Goal: Use online tool/utility: Utilize a website feature to perform a specific function

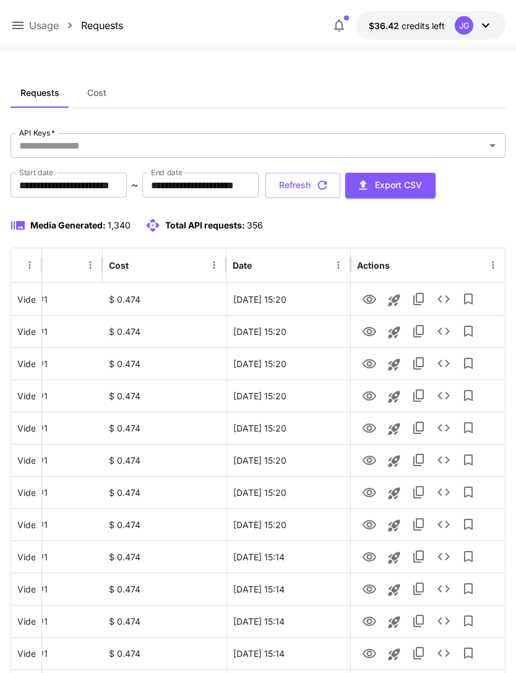
scroll to position [0, 63]
click at [340, 192] on button "Refresh" at bounding box center [303, 185] width 75 height 25
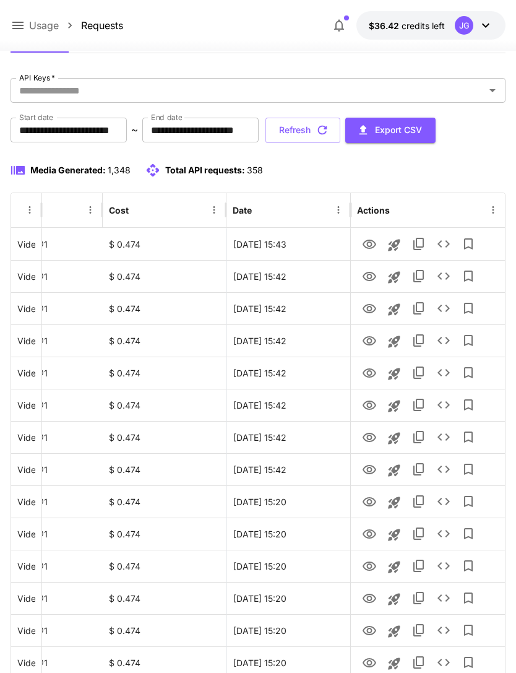
scroll to position [55, 0]
click at [370, 470] on icon "View" at bounding box center [369, 469] width 15 height 15
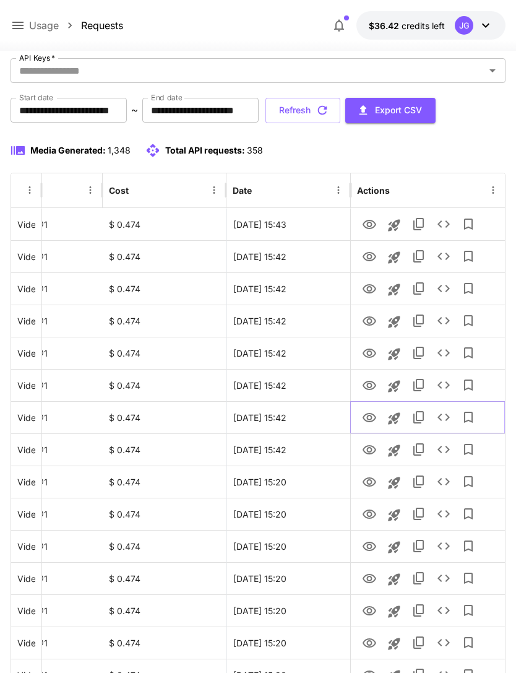
click at [369, 420] on icon "View" at bounding box center [370, 417] width 14 height 9
click at [368, 387] on icon "View" at bounding box center [369, 385] width 15 height 15
click at [369, 358] on icon "View" at bounding box center [369, 353] width 15 height 15
click at [368, 326] on icon "View" at bounding box center [369, 321] width 15 height 15
click at [18, 24] on icon at bounding box center [18, 25] width 15 height 15
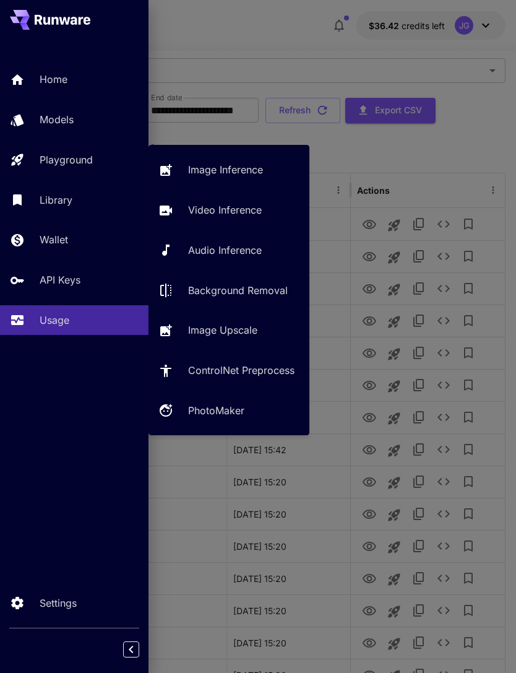
click at [244, 212] on p "Video Inference" at bounding box center [225, 209] width 74 height 15
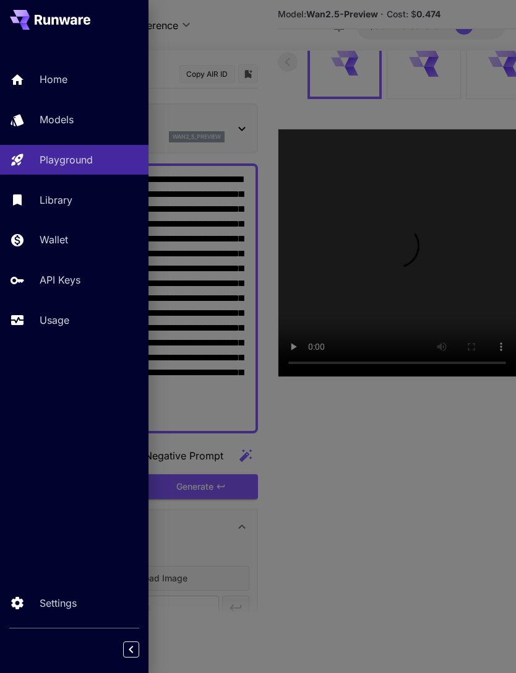
type input "*"
click at [241, 207] on div at bounding box center [258, 336] width 516 height 673
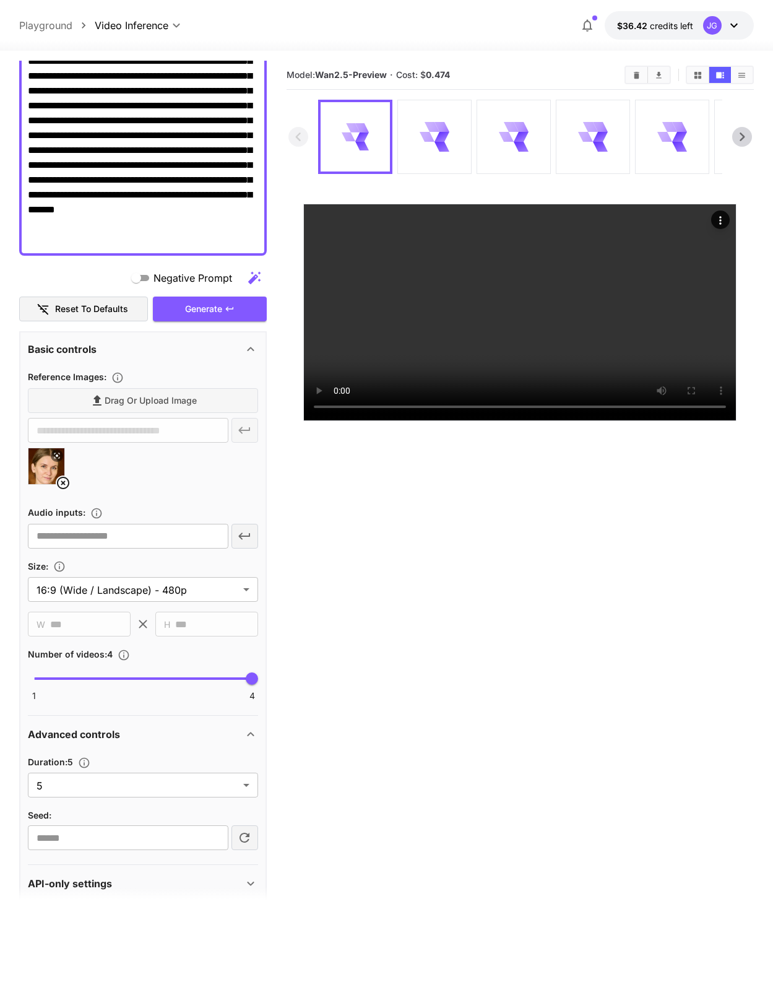
click at [66, 490] on icon at bounding box center [63, 482] width 15 height 15
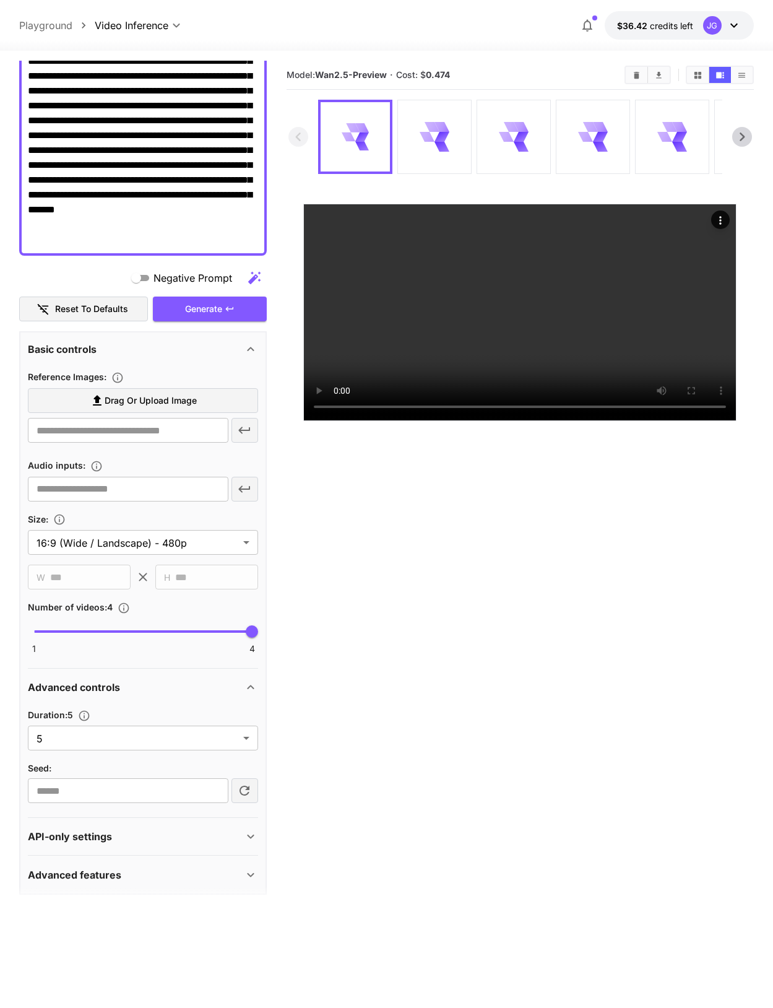
scroll to position [152, 0]
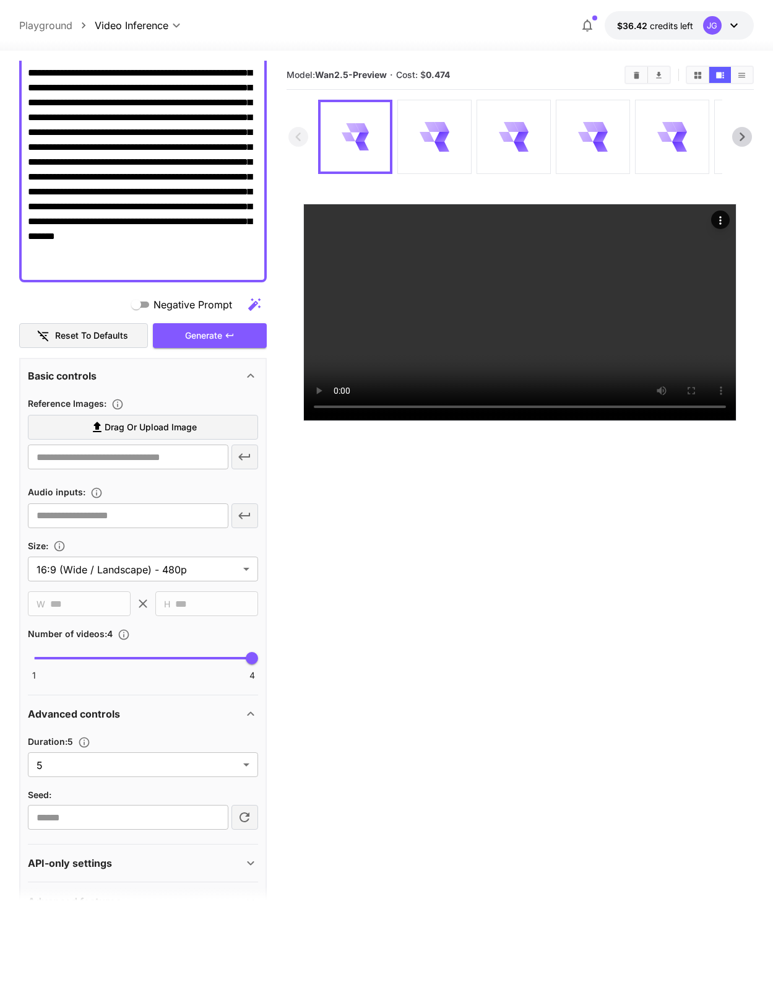
click at [196, 435] on span "Drag or upload image" at bounding box center [151, 427] width 92 height 15
click at [0, 0] on input "Drag or upload image" at bounding box center [0, 0] width 0 height 0
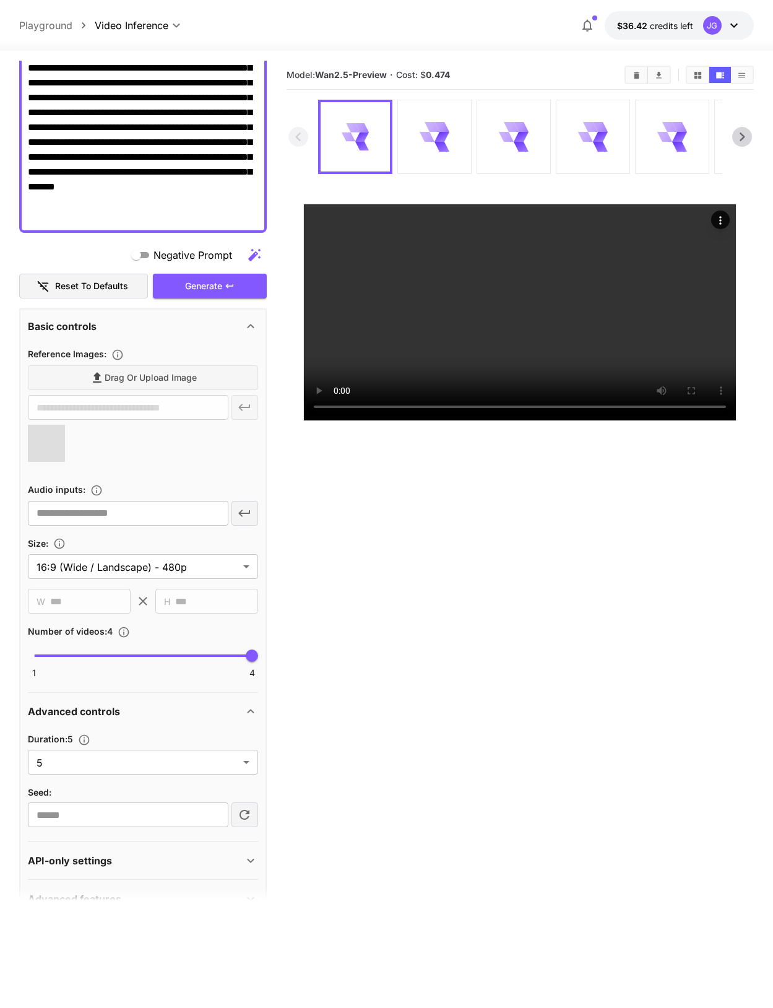
scroll to position [199, 0]
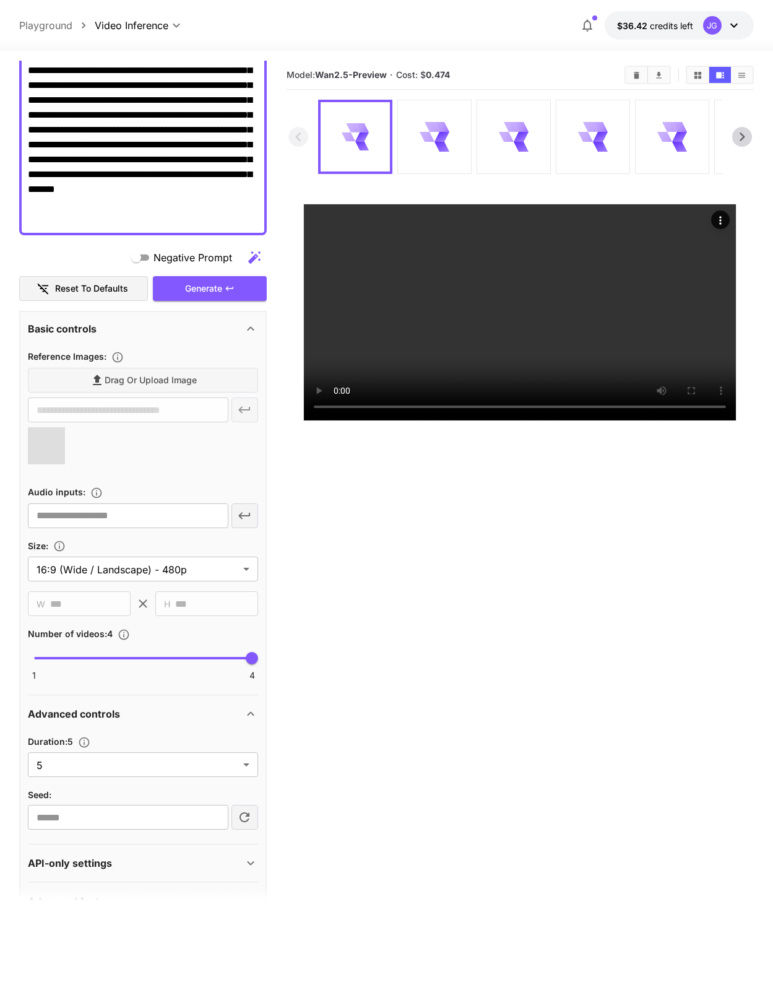
click at [248, 672] on body "**********" at bounding box center [386, 552] width 773 height 1105
type input "**********"
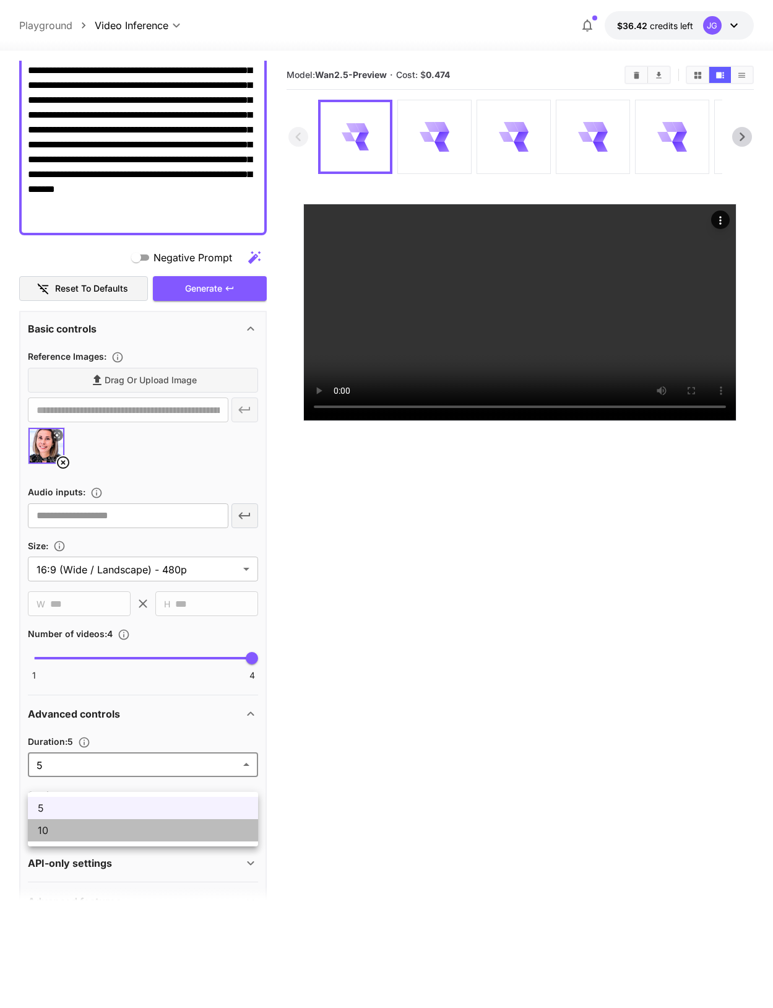
click at [160, 672] on span "10" at bounding box center [143, 830] width 210 height 15
type input "**"
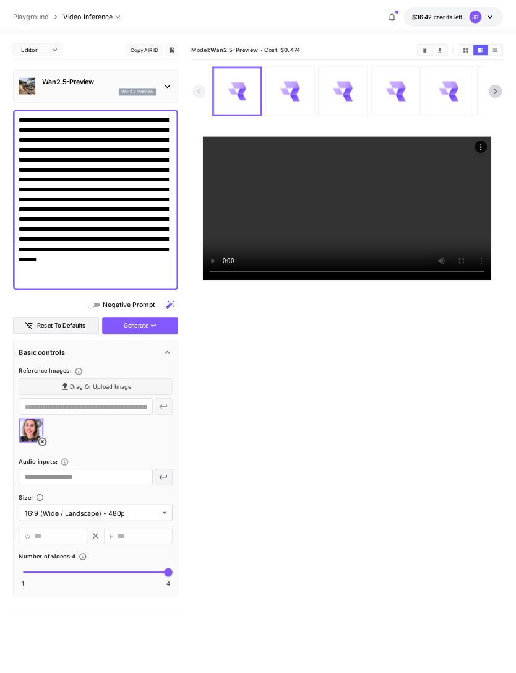
scroll to position [0, 0]
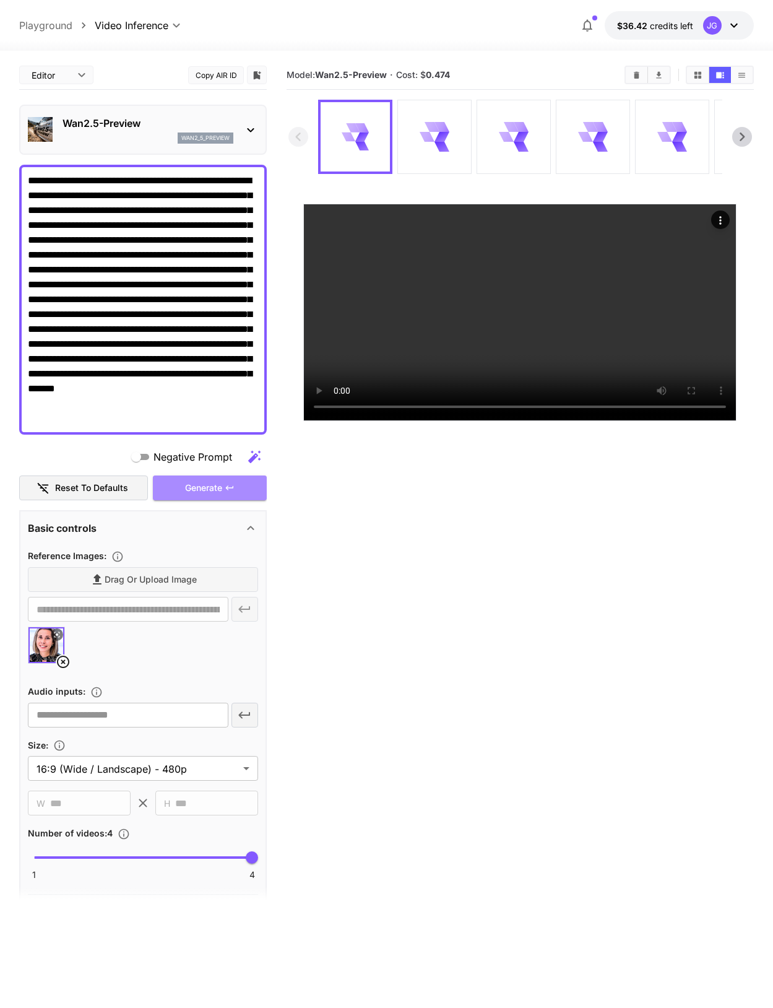
click at [230, 497] on div "Generate" at bounding box center [210, 487] width 114 height 25
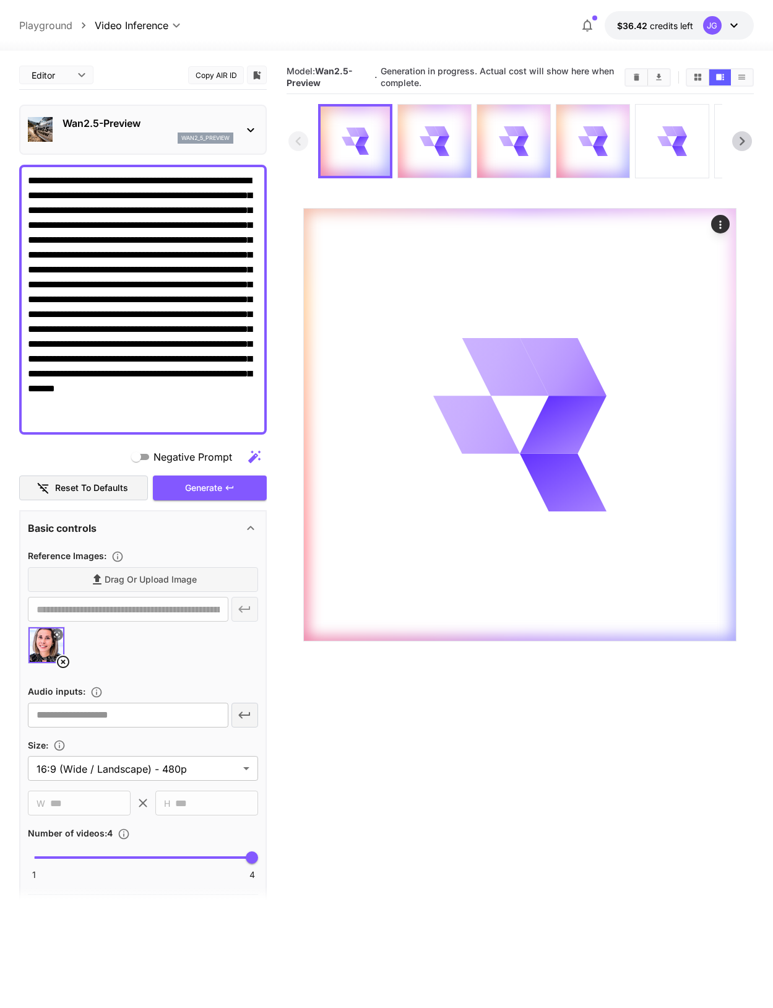
click at [235, 489] on div "Generate" at bounding box center [210, 487] width 114 height 25
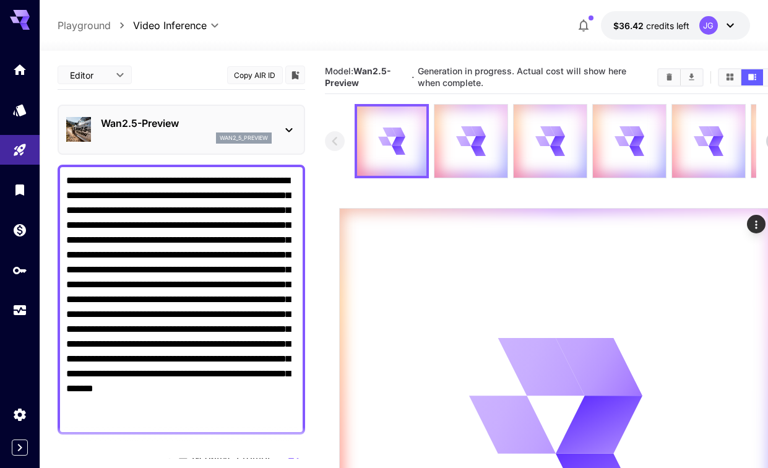
click at [14, 321] on link at bounding box center [20, 310] width 40 height 30
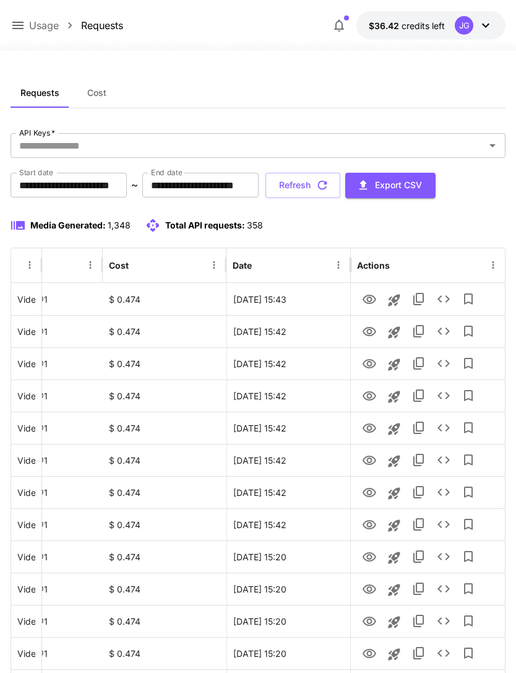
scroll to position [0, 63]
click at [368, 396] on icon "View" at bounding box center [369, 396] width 15 height 15
click at [372, 366] on icon "View" at bounding box center [369, 364] width 15 height 15
click at [374, 334] on icon "View" at bounding box center [370, 331] width 14 height 9
click at [368, 304] on icon "View" at bounding box center [369, 299] width 15 height 15
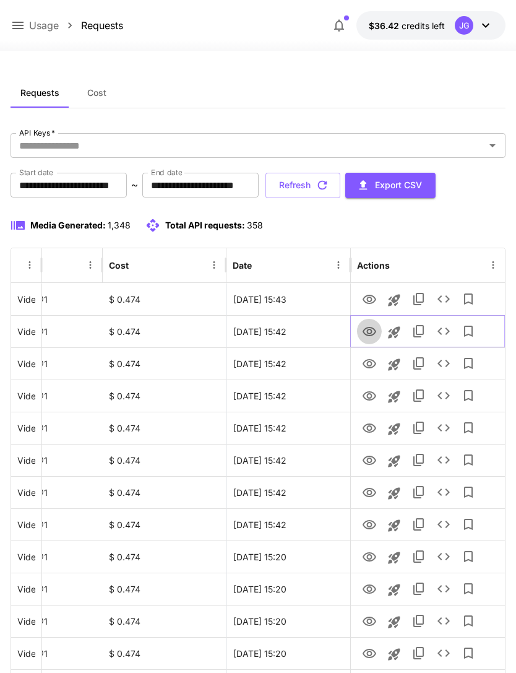
click at [371, 333] on icon "View" at bounding box center [370, 331] width 14 height 9
click at [340, 187] on button "Refresh" at bounding box center [303, 185] width 75 height 25
click at [329, 182] on icon "button" at bounding box center [323, 185] width 14 height 14
click at [369, 525] on icon "View" at bounding box center [369, 524] width 15 height 15
click at [372, 493] on icon "View" at bounding box center [369, 492] width 15 height 15
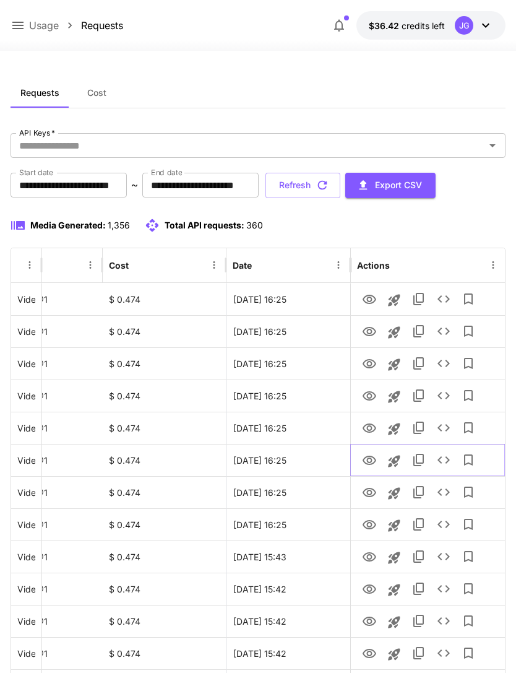
click at [371, 461] on icon "View" at bounding box center [370, 460] width 14 height 9
click at [369, 430] on icon "View" at bounding box center [370, 427] width 14 height 9
click at [24, 25] on icon at bounding box center [18, 25] width 15 height 15
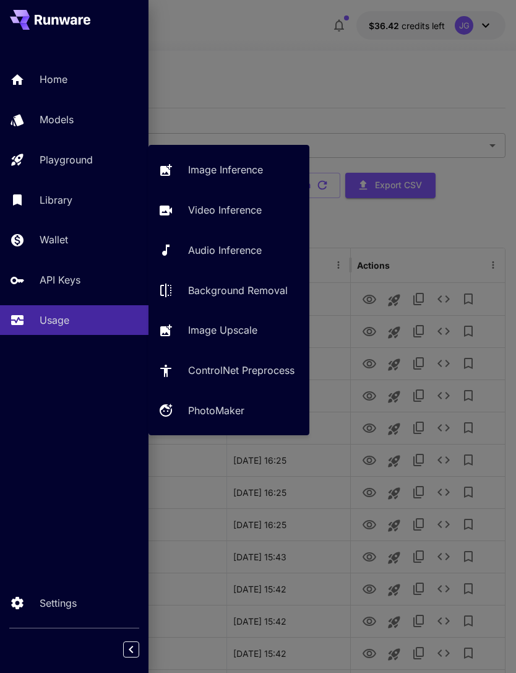
click at [251, 214] on p "Video Inference" at bounding box center [225, 209] width 74 height 15
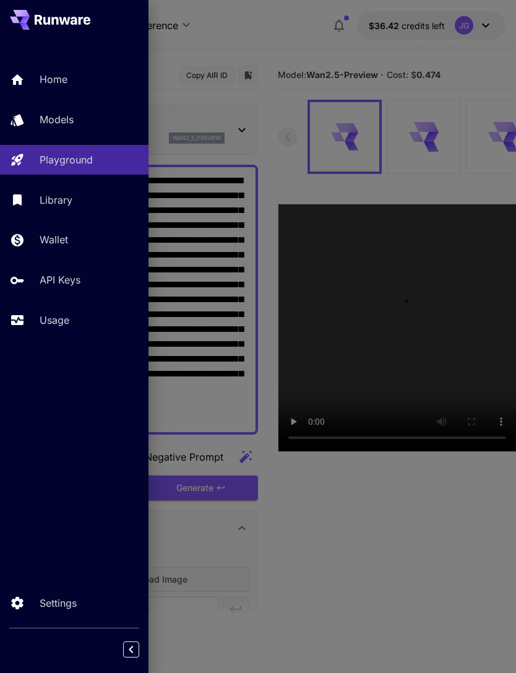
type input "*"
click at [295, 51] on div at bounding box center [258, 336] width 516 height 673
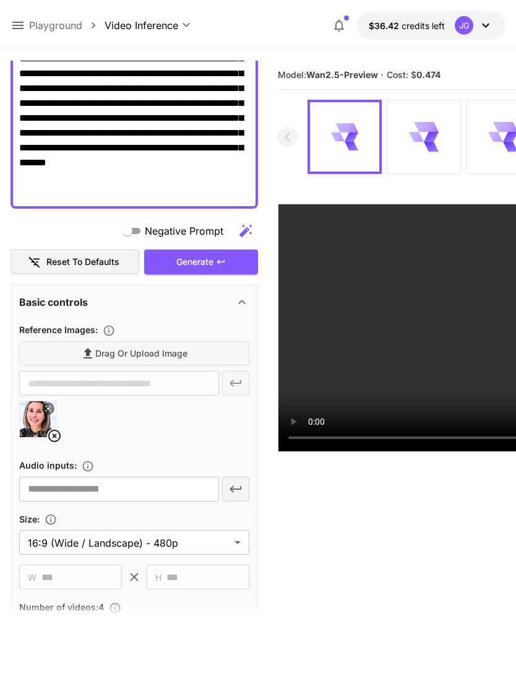
scroll to position [267, 0]
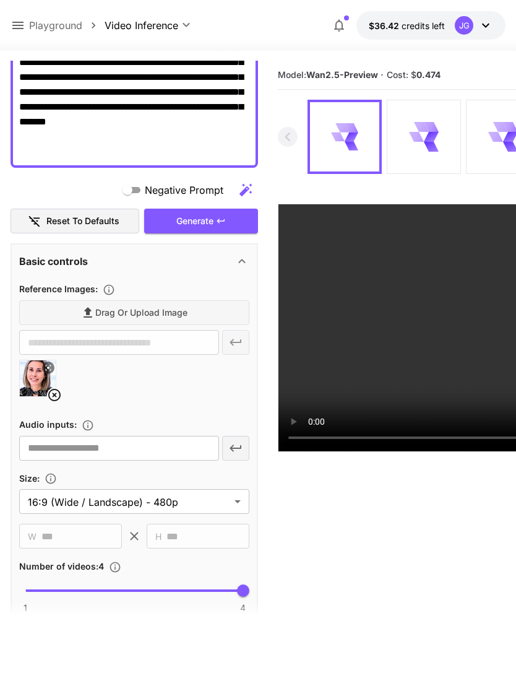
click at [56, 400] on icon at bounding box center [54, 394] width 15 height 15
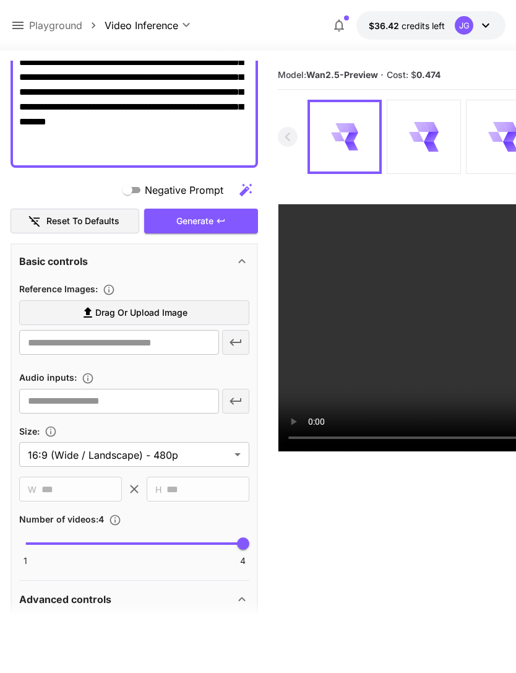
click at [189, 314] on label "Drag or upload image" at bounding box center [134, 312] width 230 height 25
click at [0, 0] on input "Drag or upload image" at bounding box center [0, 0] width 0 height 0
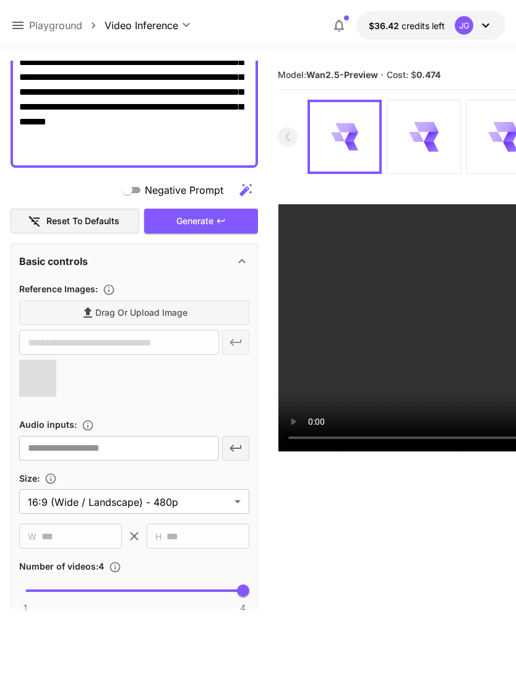
type input "**********"
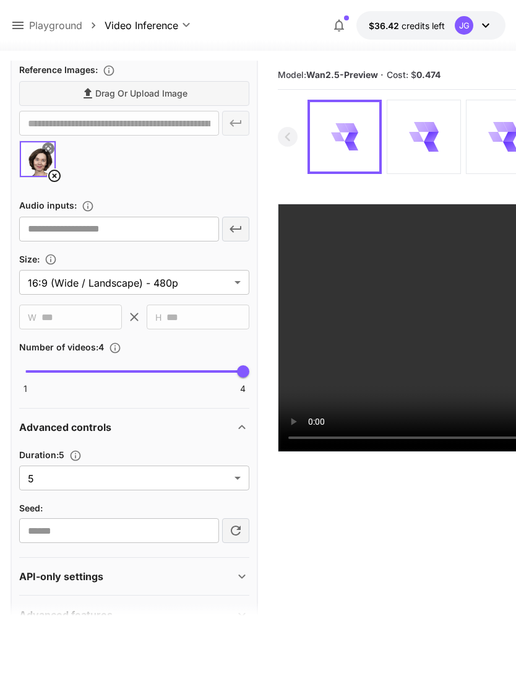
scroll to position [485, 0]
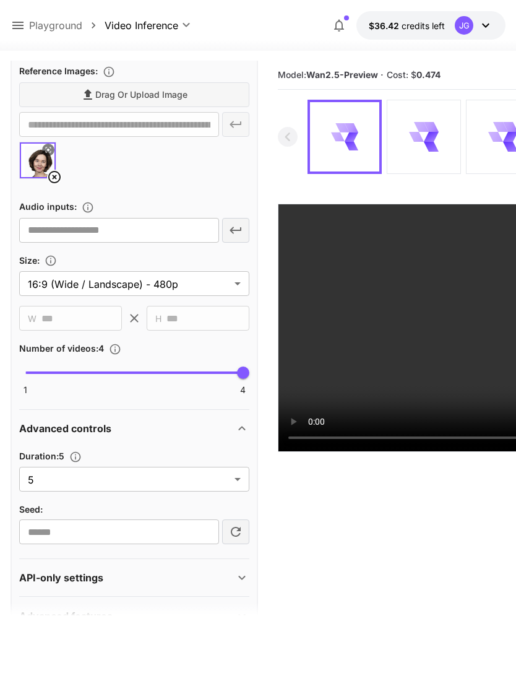
click at [238, 478] on body "**********" at bounding box center [258, 385] width 516 height 771
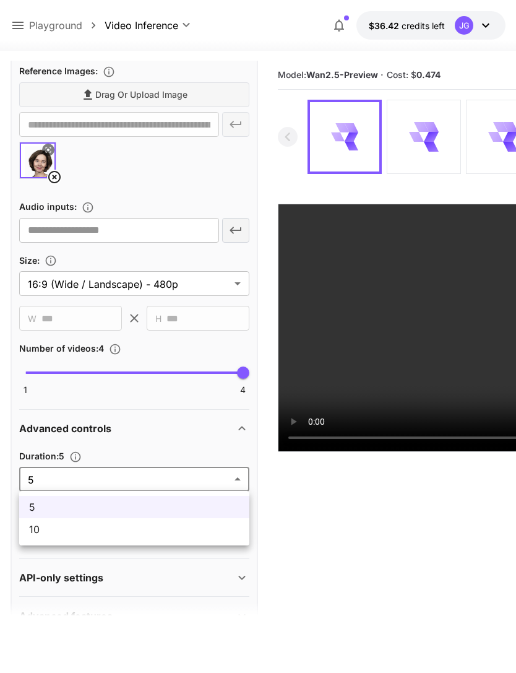
click at [151, 533] on span "10" at bounding box center [134, 529] width 210 height 15
type input "**"
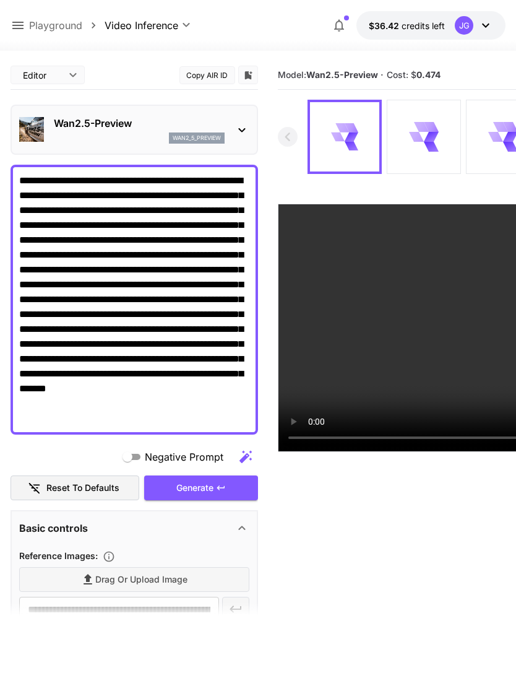
scroll to position [0, 0]
click at [215, 488] on div "Generate" at bounding box center [201, 487] width 114 height 25
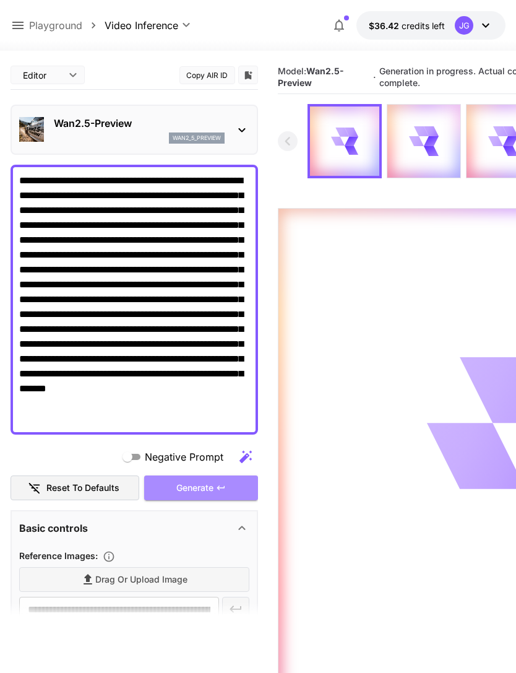
click at [213, 488] on div "Generate" at bounding box center [201, 487] width 114 height 25
click at [20, 25] on icon at bounding box center [17, 25] width 11 height 7
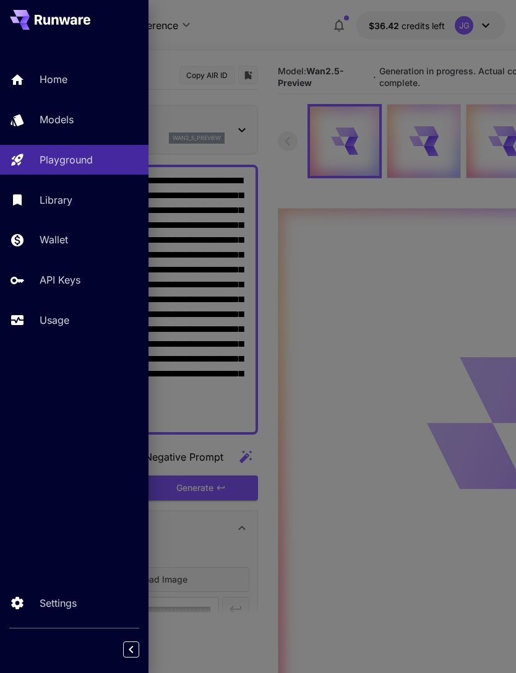
click at [65, 318] on p "Usage" at bounding box center [55, 320] width 30 height 15
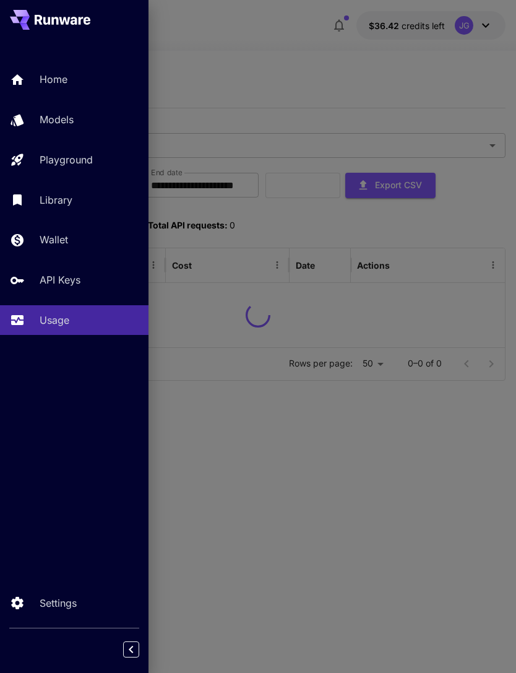
click at [283, 59] on div at bounding box center [258, 336] width 516 height 673
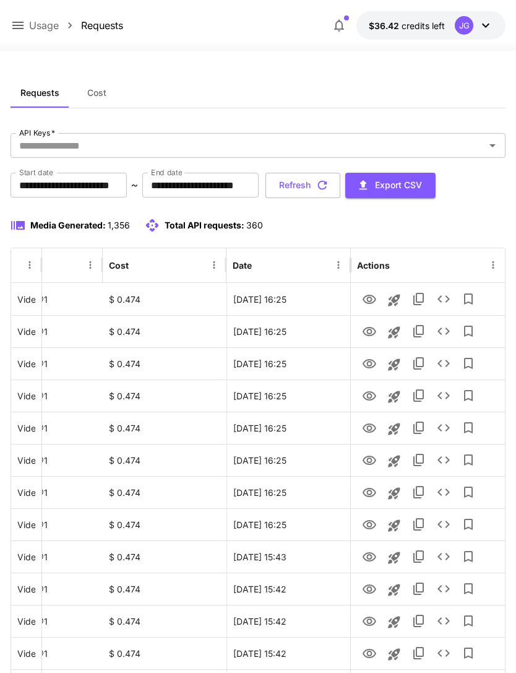
scroll to position [0, 63]
click at [373, 300] on icon "View" at bounding box center [369, 299] width 15 height 15
click at [370, 333] on icon "View" at bounding box center [370, 331] width 14 height 9
click at [371, 360] on icon "View" at bounding box center [369, 364] width 15 height 15
click at [368, 400] on icon "View" at bounding box center [369, 396] width 15 height 15
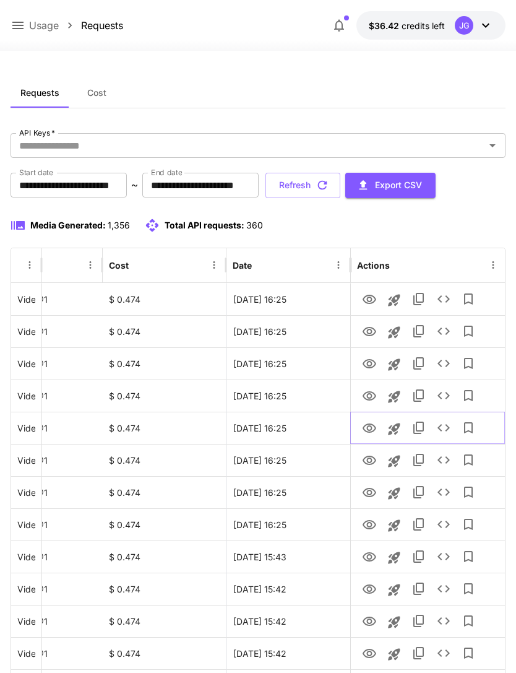
click at [366, 428] on icon "View" at bounding box center [369, 428] width 15 height 15
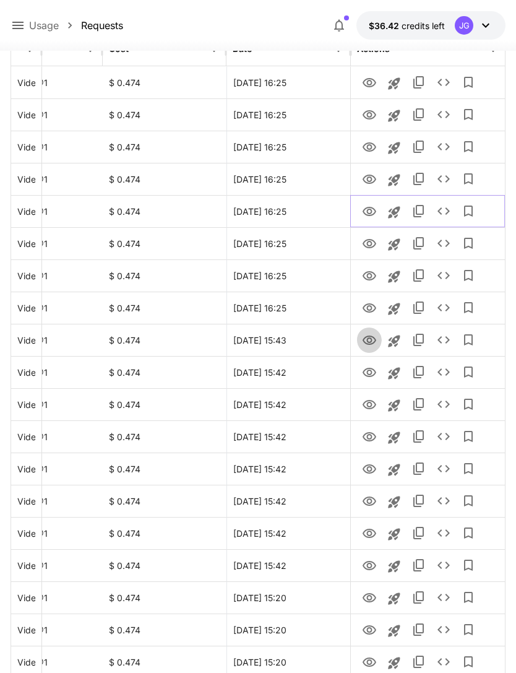
scroll to position [217, 0]
click at [371, 339] on icon "View" at bounding box center [370, 339] width 14 height 9
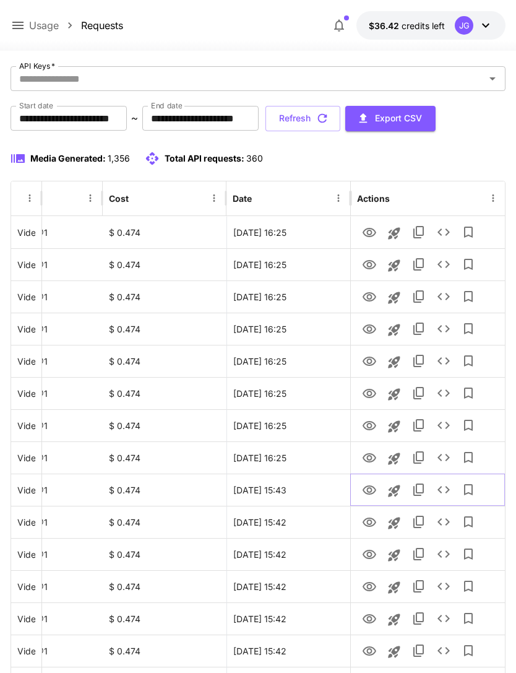
scroll to position [0, 0]
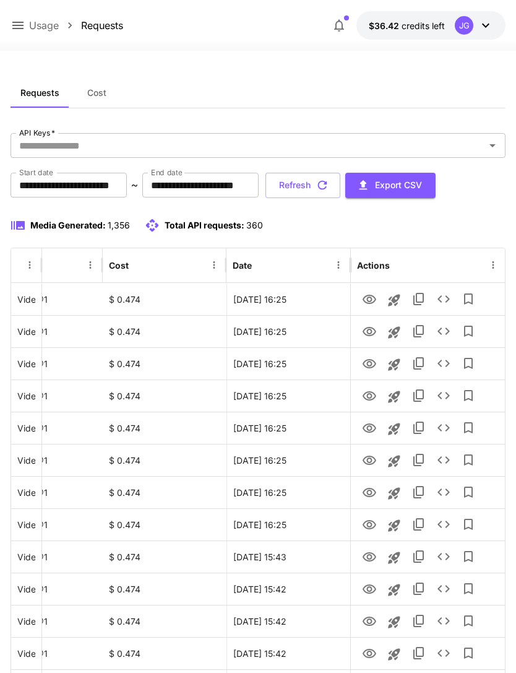
click at [329, 188] on icon "button" at bounding box center [323, 185] width 14 height 14
click at [329, 183] on icon "button" at bounding box center [323, 185] width 14 height 14
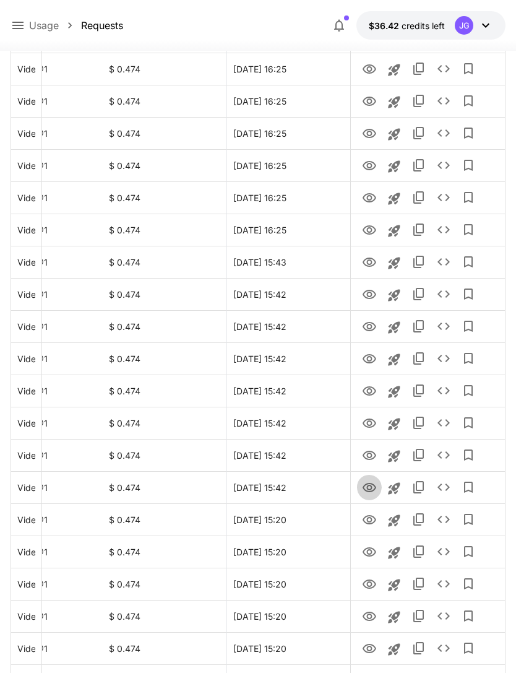
scroll to position [295, 0]
click at [372, 487] on icon "View" at bounding box center [369, 487] width 15 height 15
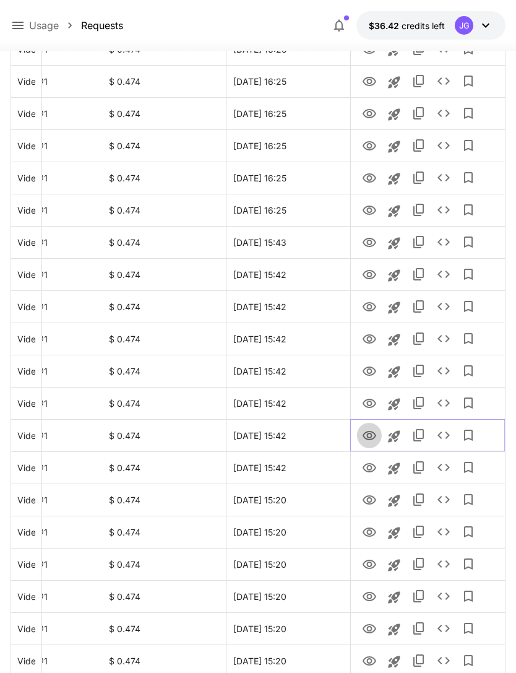
click at [371, 433] on icon "View" at bounding box center [370, 435] width 14 height 9
click at [367, 405] on icon "View" at bounding box center [369, 403] width 15 height 15
click at [369, 376] on icon "View" at bounding box center [369, 371] width 15 height 15
click at [376, 337] on icon "View" at bounding box center [369, 339] width 15 height 15
click at [371, 306] on icon "View" at bounding box center [370, 306] width 14 height 9
